Goal: Communication & Community: Answer question/provide support

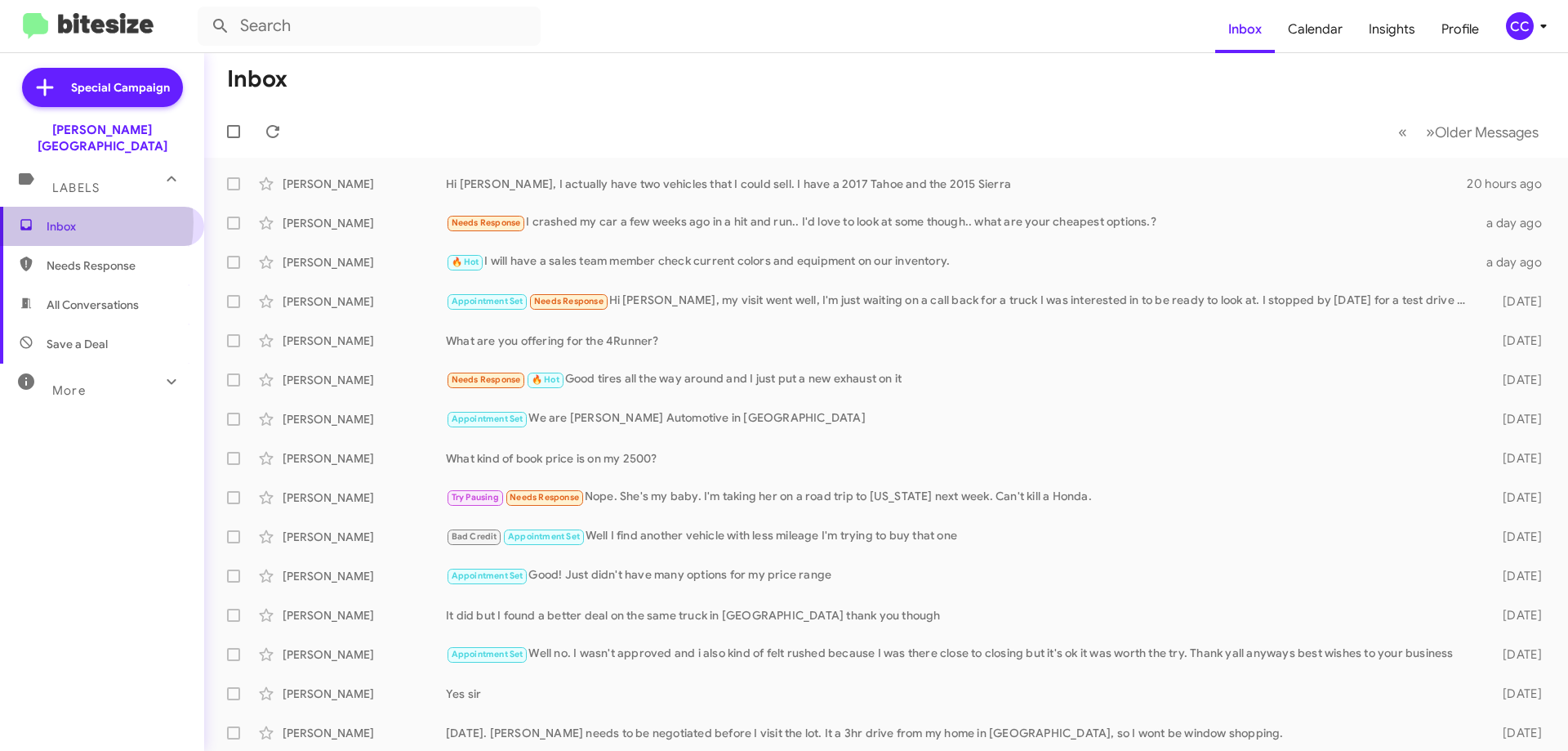
click at [53, 218] on span "Inbox" at bounding box center [116, 226] width 139 height 16
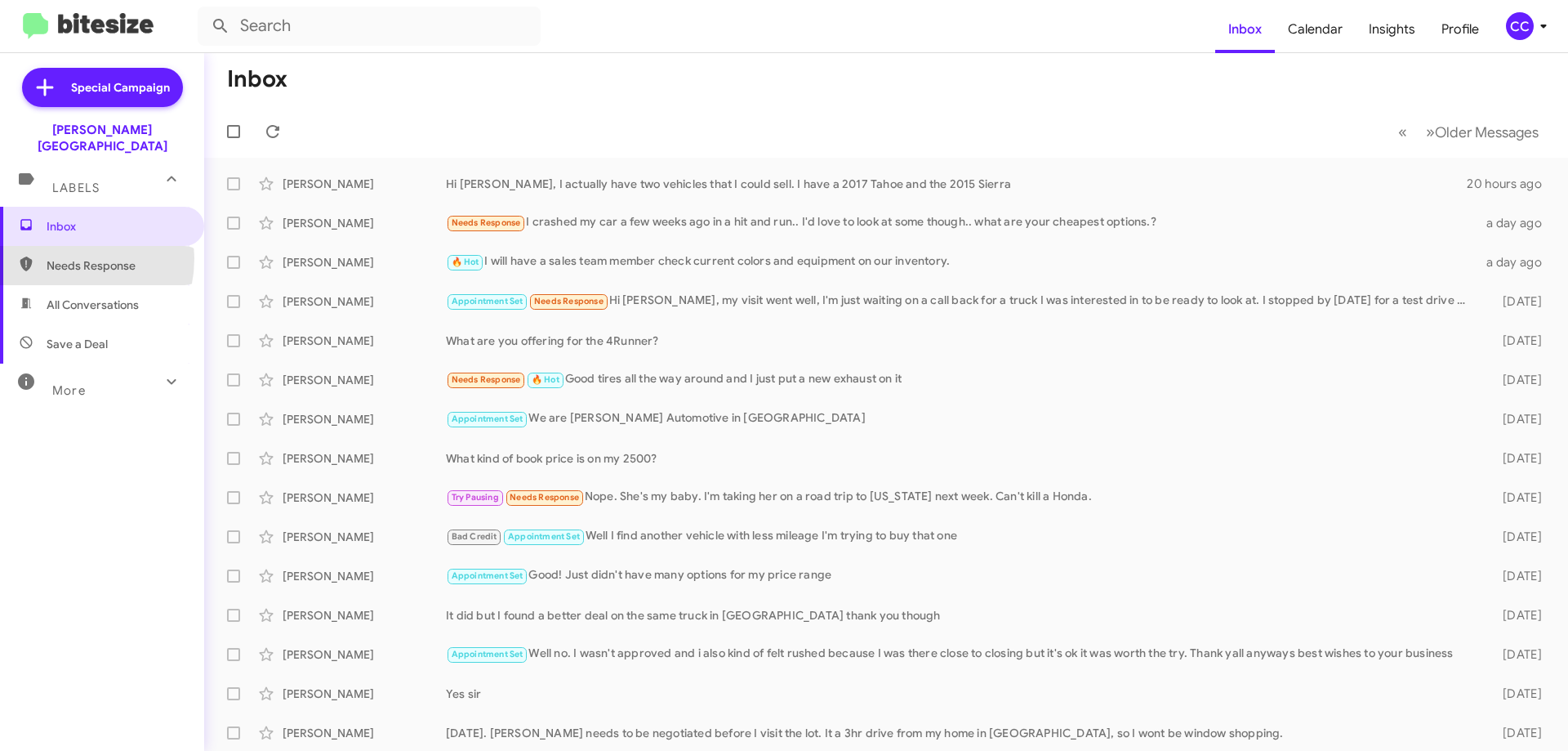
click at [55, 257] on span "Needs Response" at bounding box center [116, 265] width 139 height 16
type input "in:needs-response"
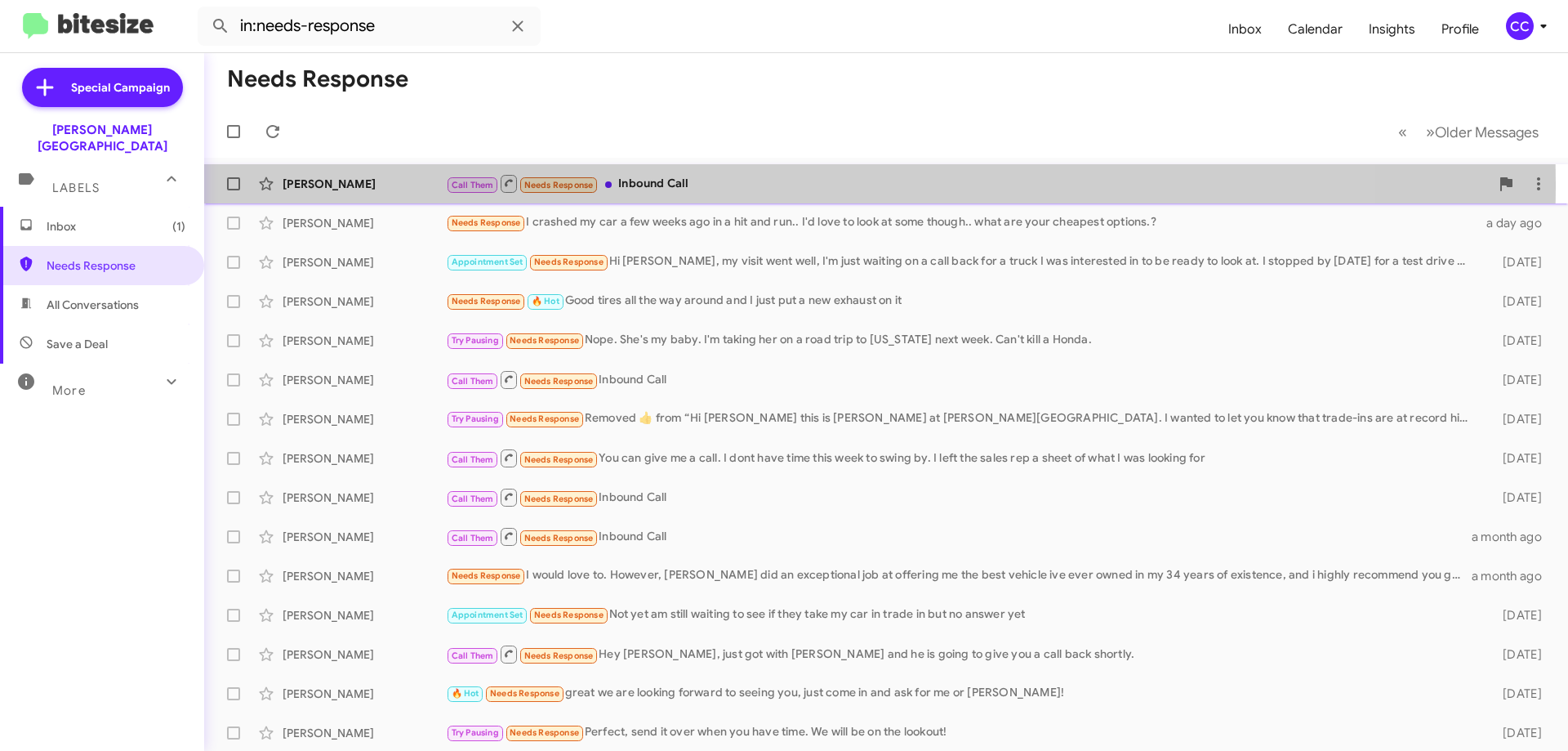
click at [324, 183] on div "[PERSON_NAME]" at bounding box center [364, 184] width 164 height 16
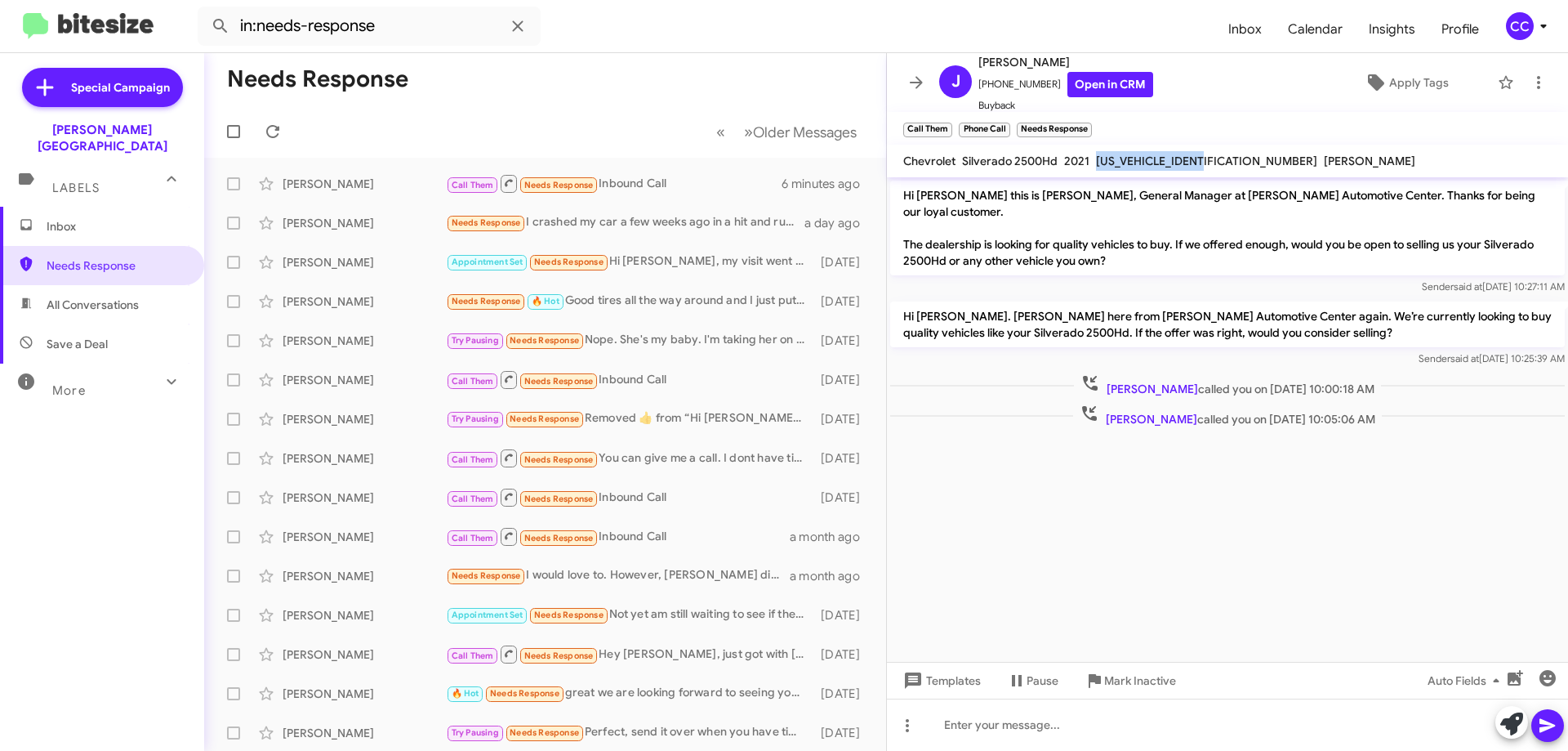
drag, startPoint x: 1212, startPoint y: 162, endPoint x: 1094, endPoint y: 164, distance: 118.0
click at [1094, 164] on div "[US_VEHICLE_IDENTIFICATION_NUMBER]" at bounding box center [1206, 160] width 228 height 20
copy span "[US_VEHICLE_IDENTIFICATION_NUMBER]"
click at [1139, 507] on cdk-virtual-scroll-viewport "Hi [PERSON_NAME] this is [PERSON_NAME], General Manager at [PERSON_NAME] Automo…" at bounding box center [1227, 419] width 681 height 484
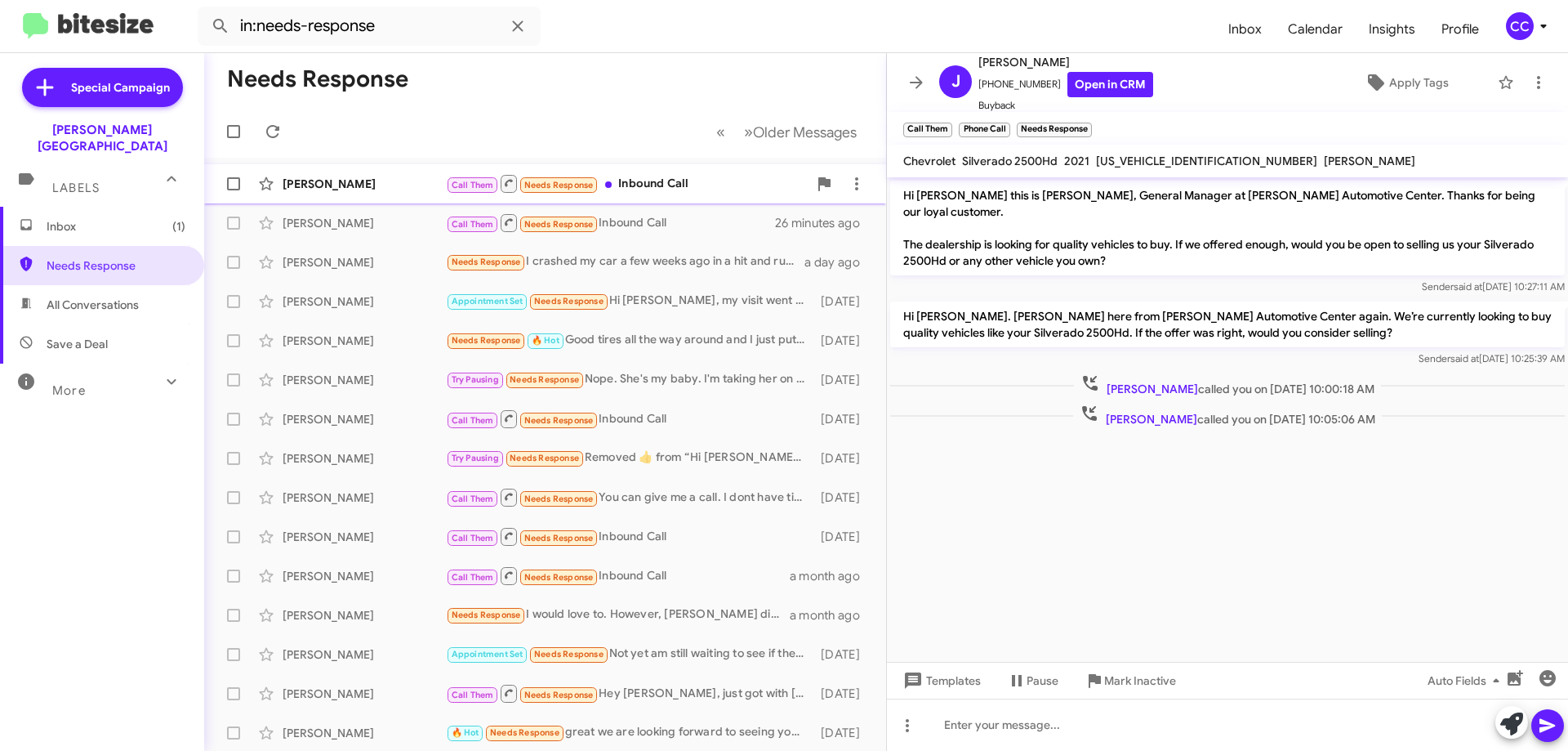
click at [312, 184] on div "[PERSON_NAME]" at bounding box center [364, 184] width 164 height 16
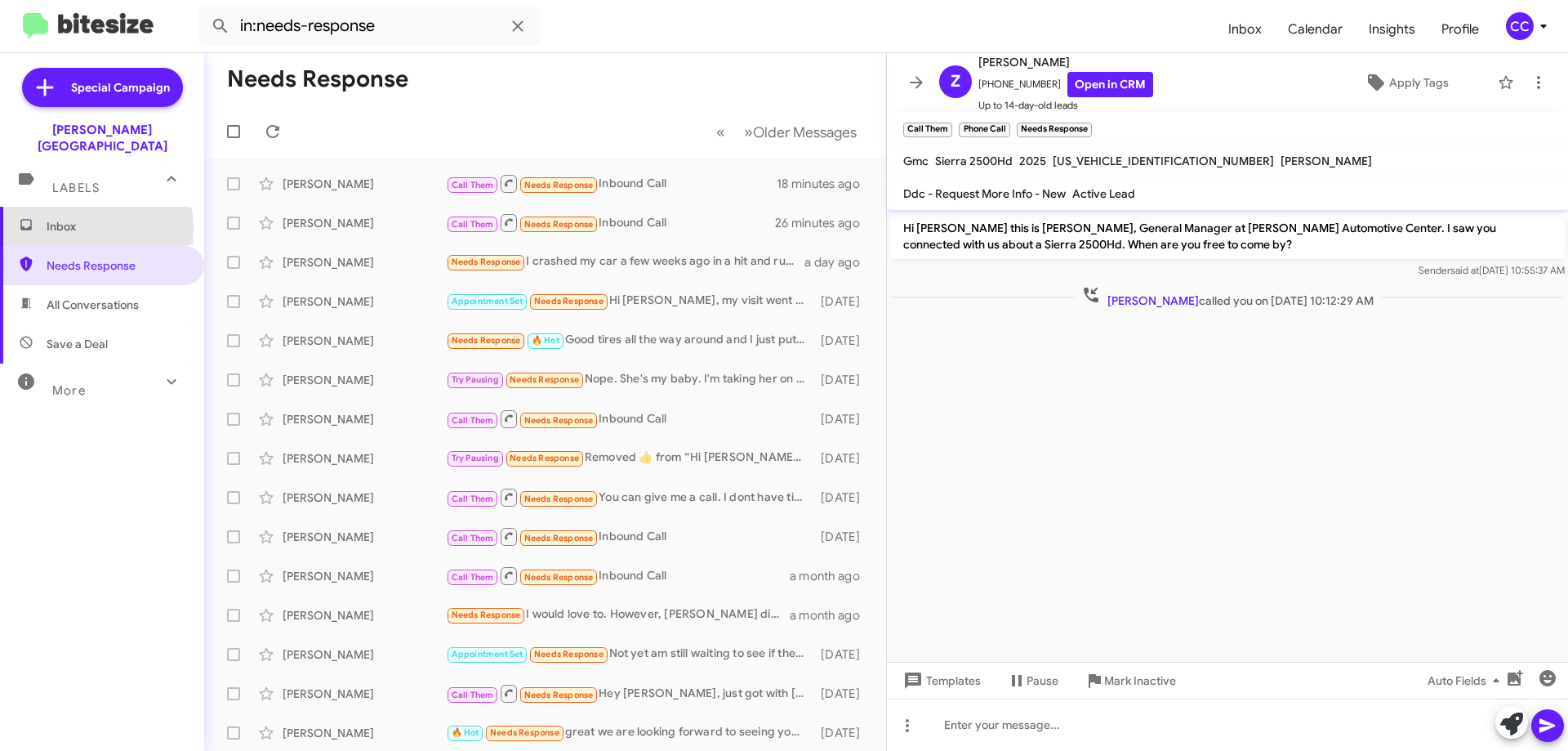
click at [49, 218] on span "Inbox" at bounding box center [116, 226] width 139 height 16
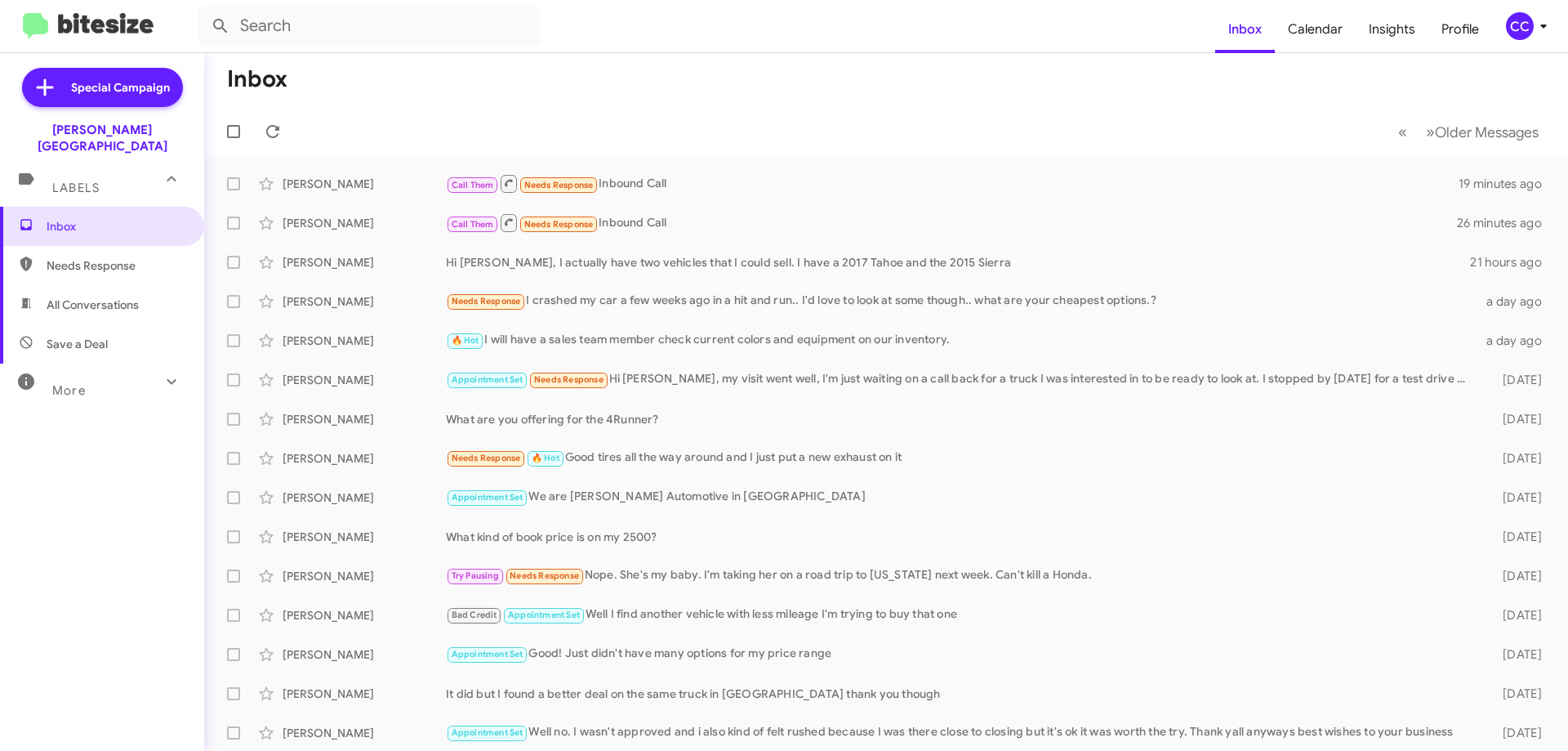
click at [83, 296] on span "All Conversations" at bounding box center [93, 304] width 93 height 16
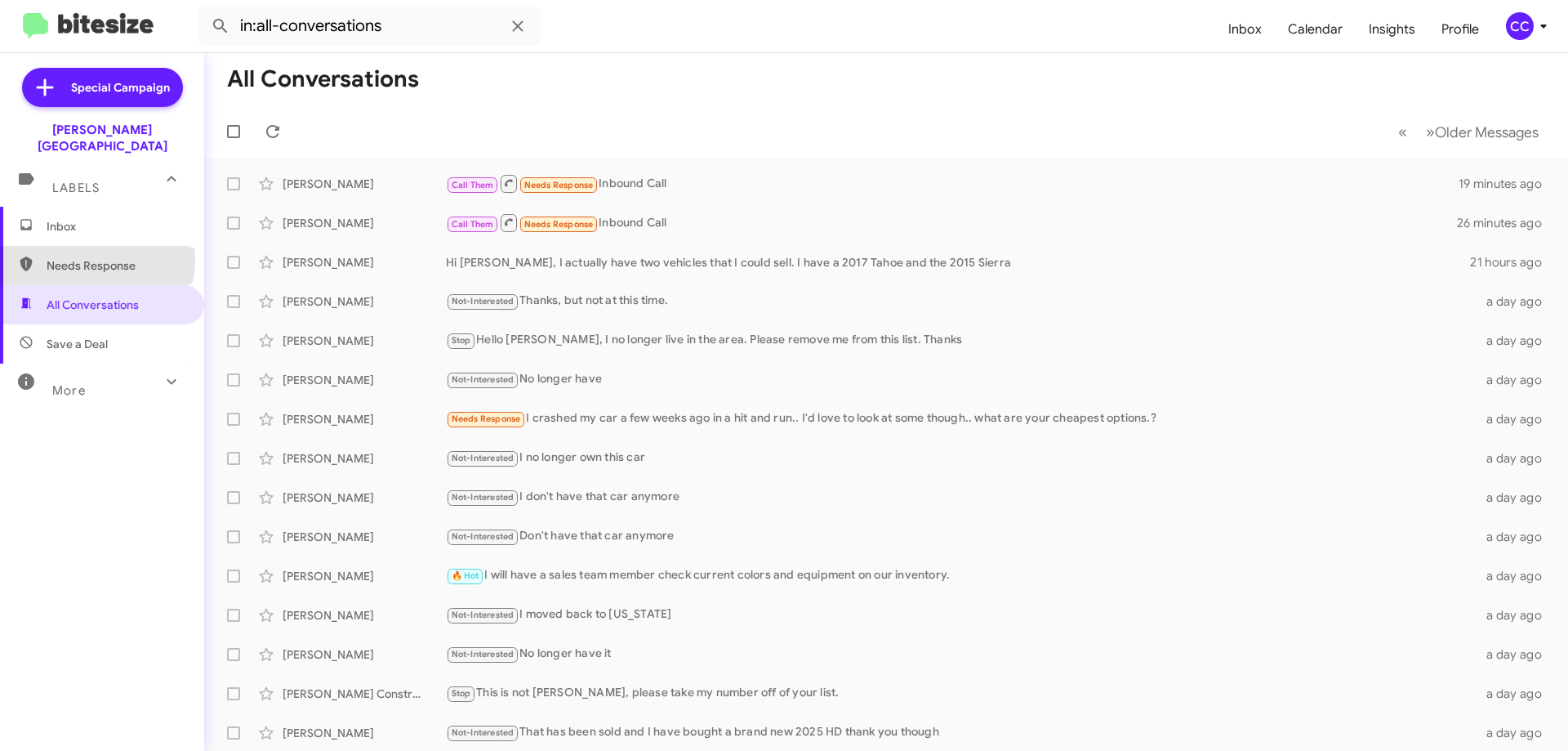
click at [93, 257] on span "Needs Response" at bounding box center [116, 265] width 139 height 16
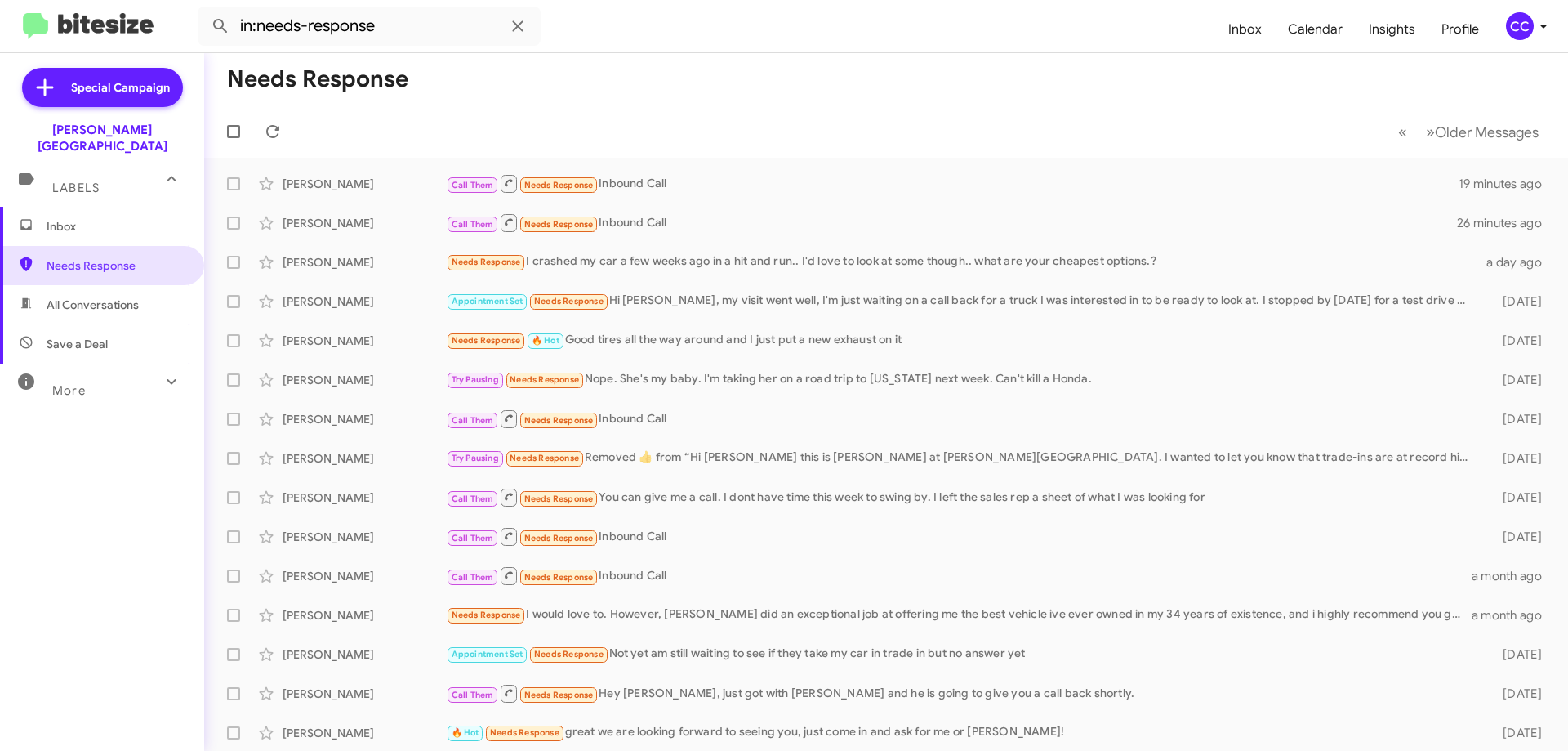
click at [101, 296] on span "All Conversations" at bounding box center [93, 304] width 93 height 16
type input "in:all-conversations"
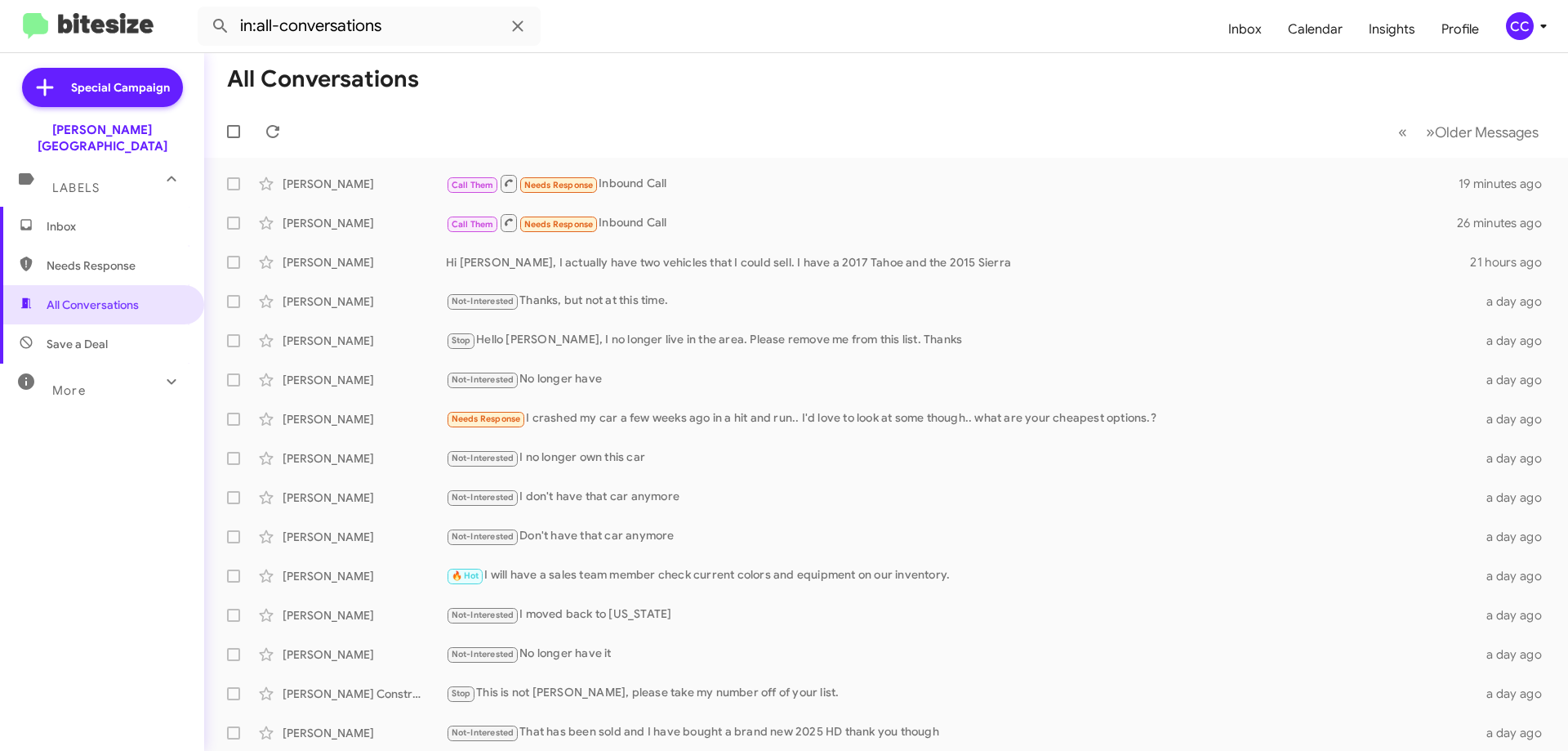
click at [65, 218] on span "Inbox" at bounding box center [116, 226] width 139 height 16
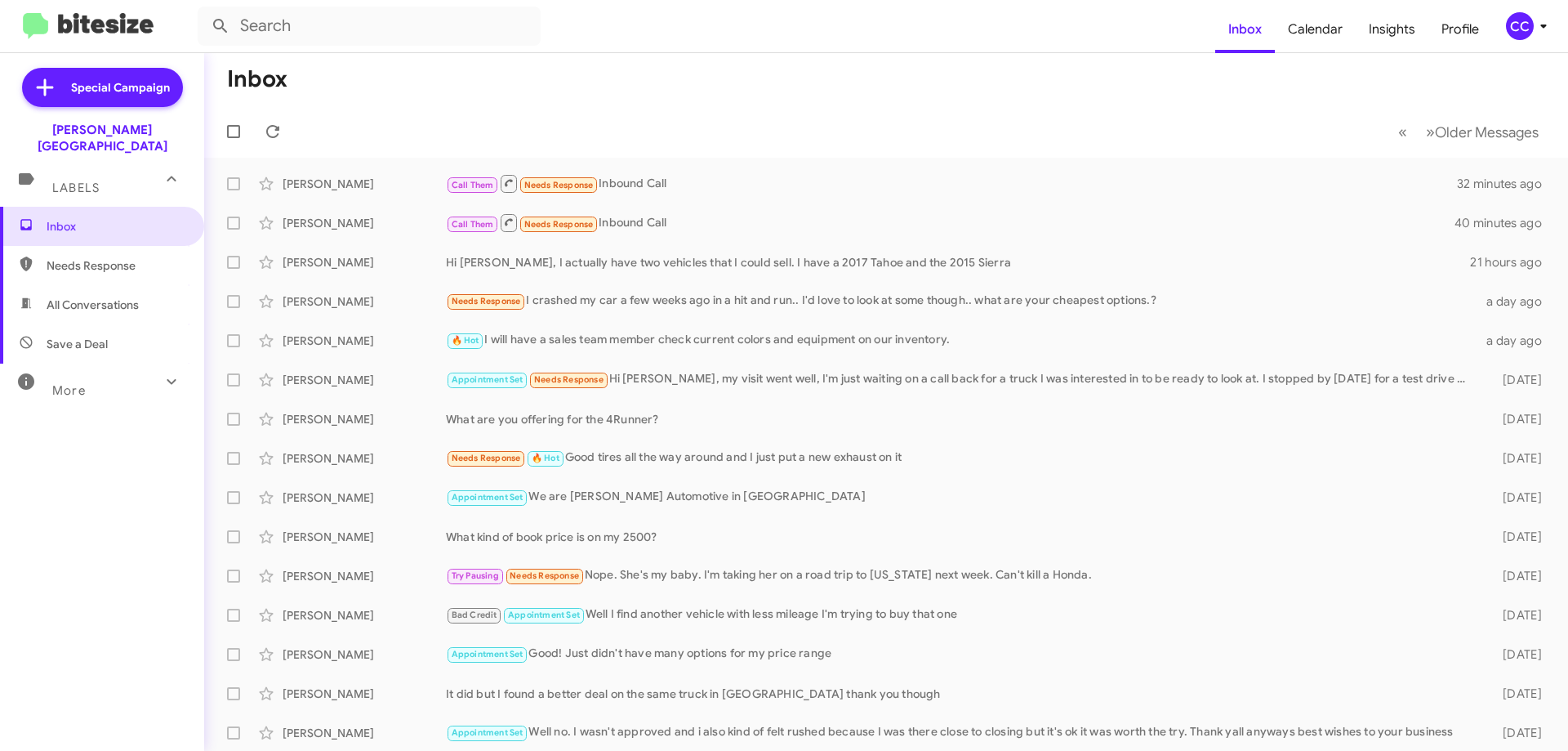
click at [61, 257] on span "Needs Response" at bounding box center [116, 265] width 139 height 16
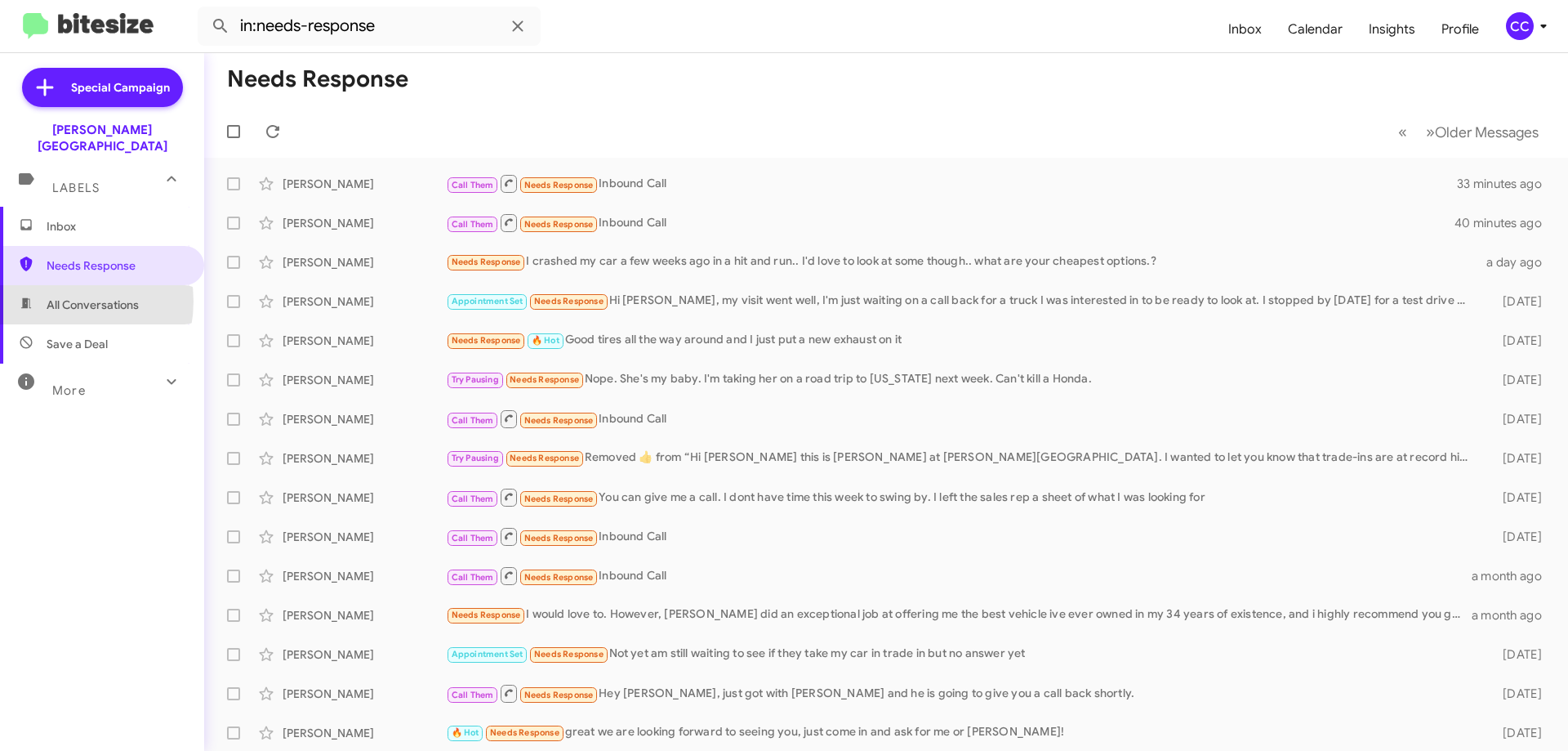
click at [59, 296] on span "All Conversations" at bounding box center [93, 304] width 93 height 16
type input "in:all-conversations"
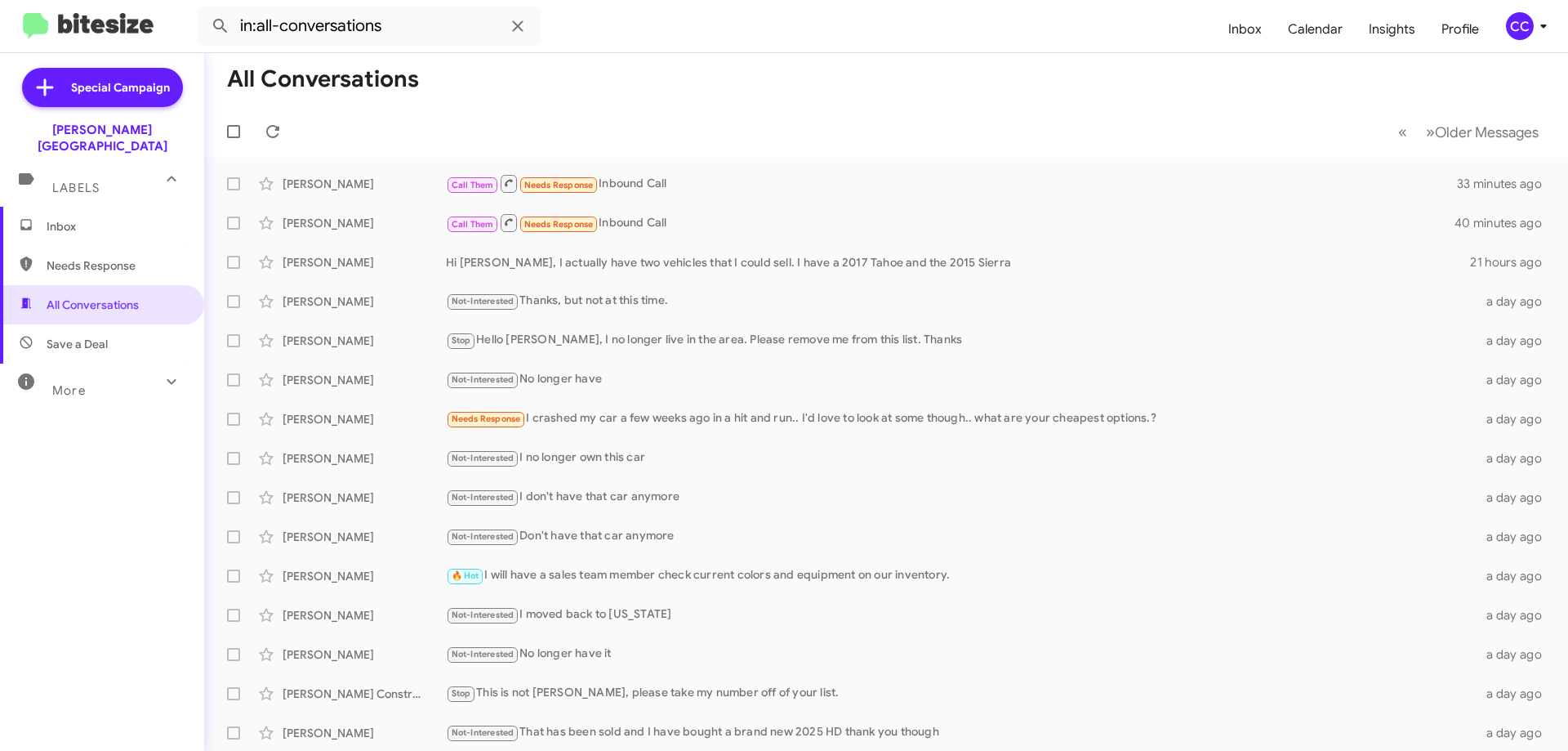
click at [65, 218] on span "Inbox" at bounding box center [116, 226] width 139 height 16
